Goal: Check status: Check status

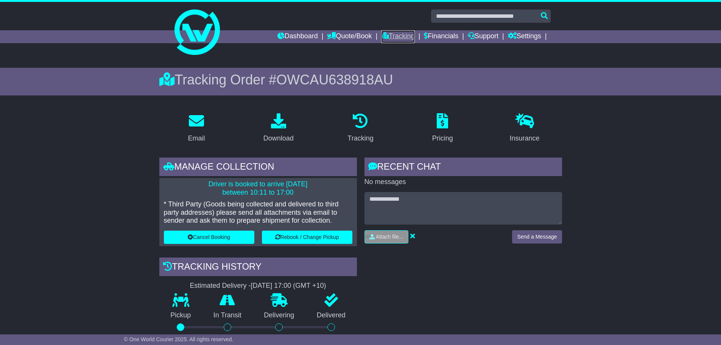
drag, startPoint x: 389, startPoint y: 37, endPoint x: 389, endPoint y: 42, distance: 4.2
click at [389, 37] on link "Tracking" at bounding box center [397, 36] width 33 height 13
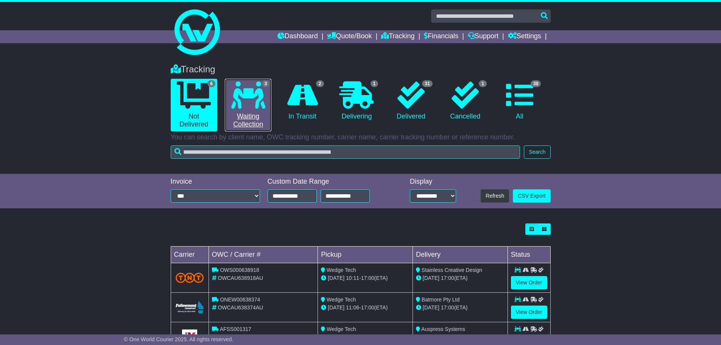
click at [257, 124] on link "3 Waiting Collection" at bounding box center [248, 105] width 47 height 53
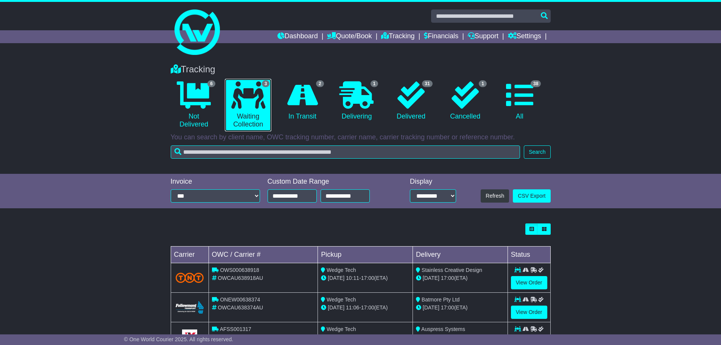
scroll to position [34, 0]
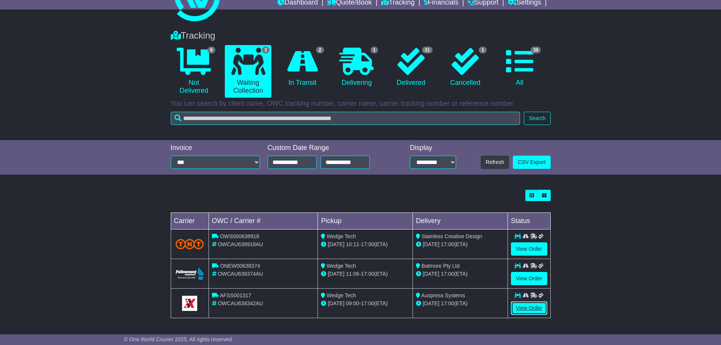
click at [525, 308] on link "View Order" at bounding box center [529, 307] width 36 height 13
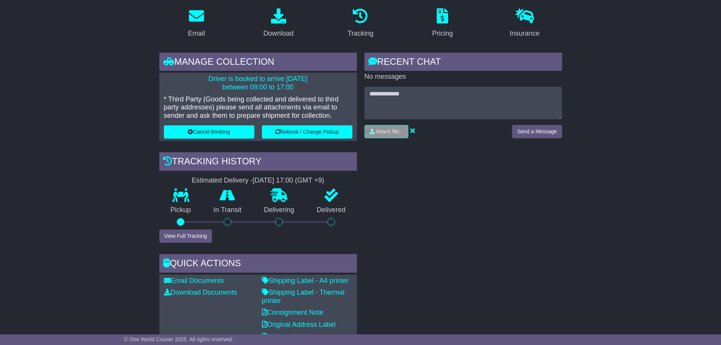
scroll to position [151, 0]
